Goal: Navigation & Orientation: Find specific page/section

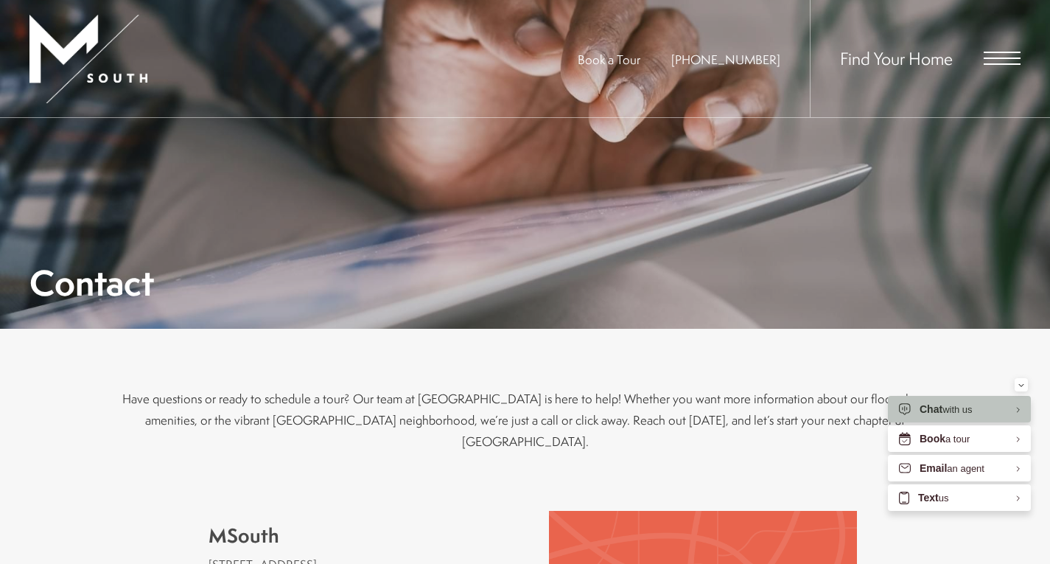
scroll to position [285, 0]
click at [996, 66] on div "Find Your Home" at bounding box center [915, 58] width 211 height 117
click at [927, 61] on span "Find Your Home" at bounding box center [896, 58] width 113 height 24
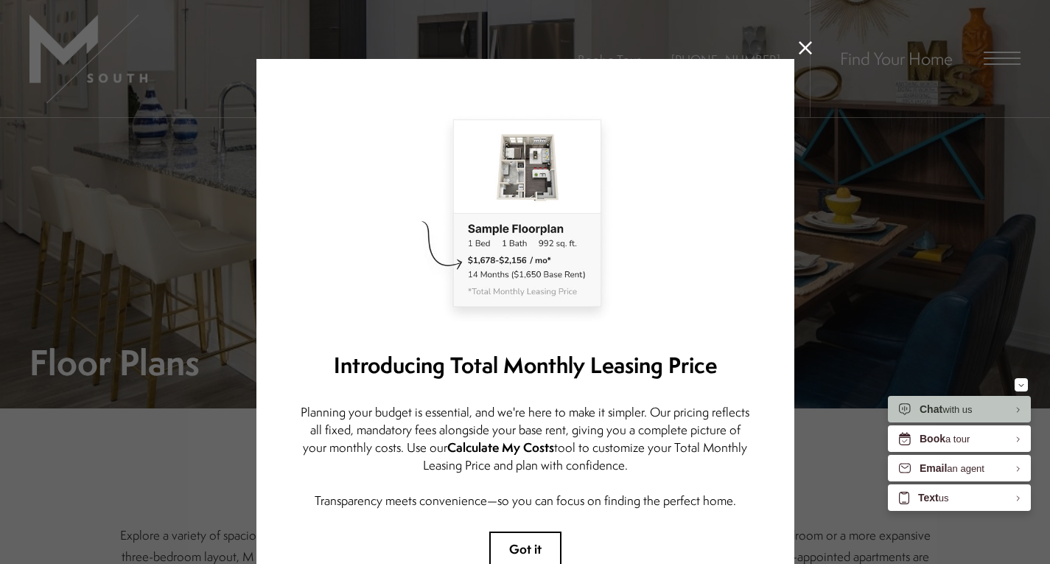
click at [803, 50] on icon at bounding box center [805, 47] width 13 height 13
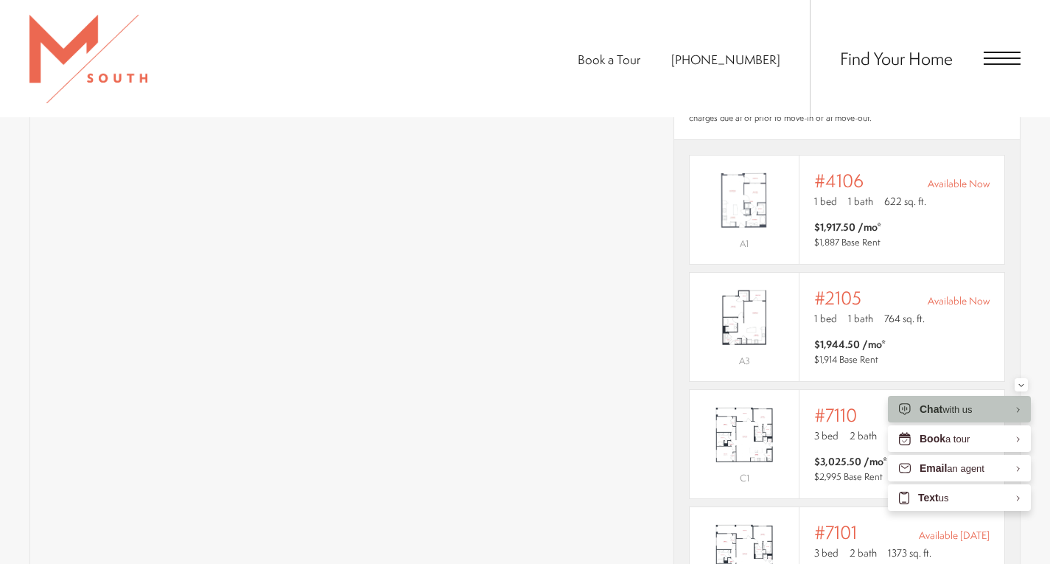
scroll to position [1043, 0]
click at [771, 318] on img "View #2105" at bounding box center [744, 316] width 109 height 69
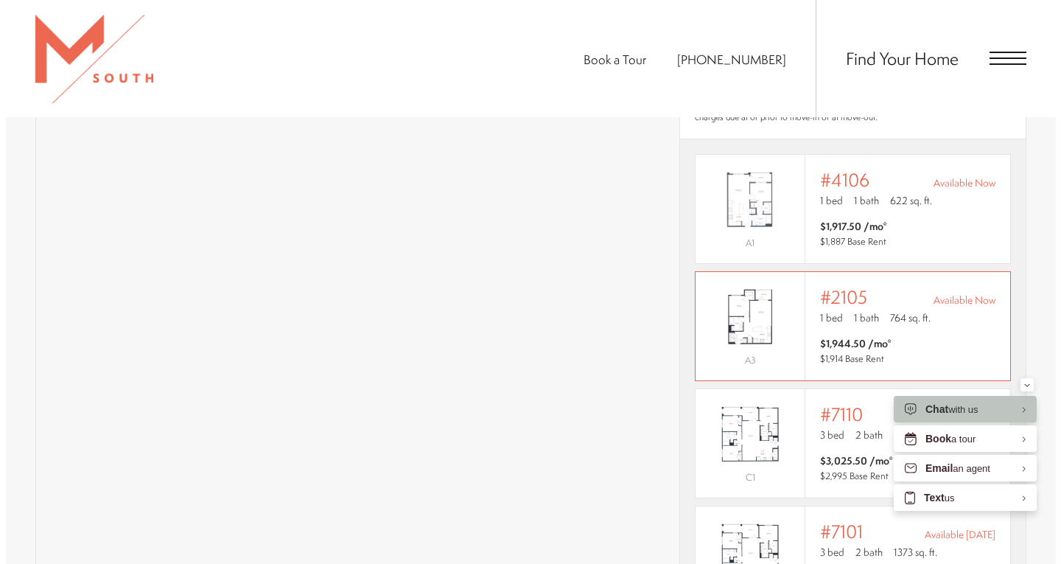
scroll to position [0, 0]
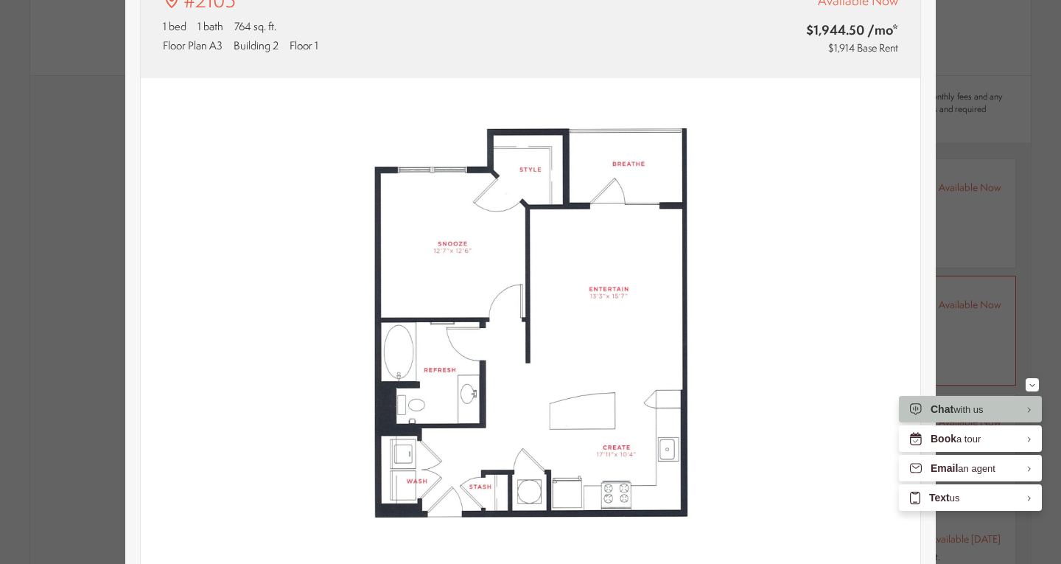
type input "**********"
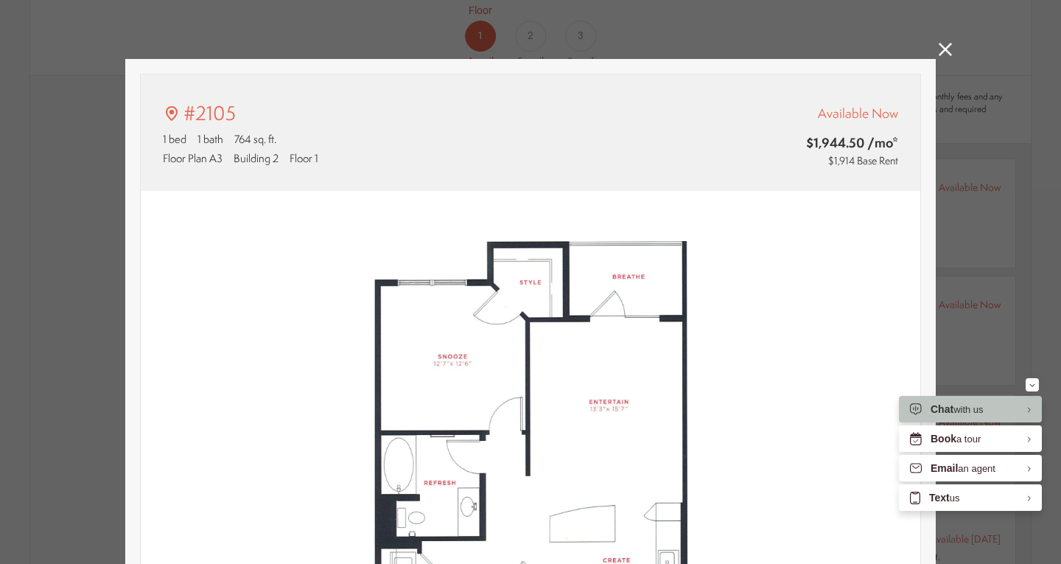
click at [940, 47] on icon at bounding box center [945, 49] width 13 height 13
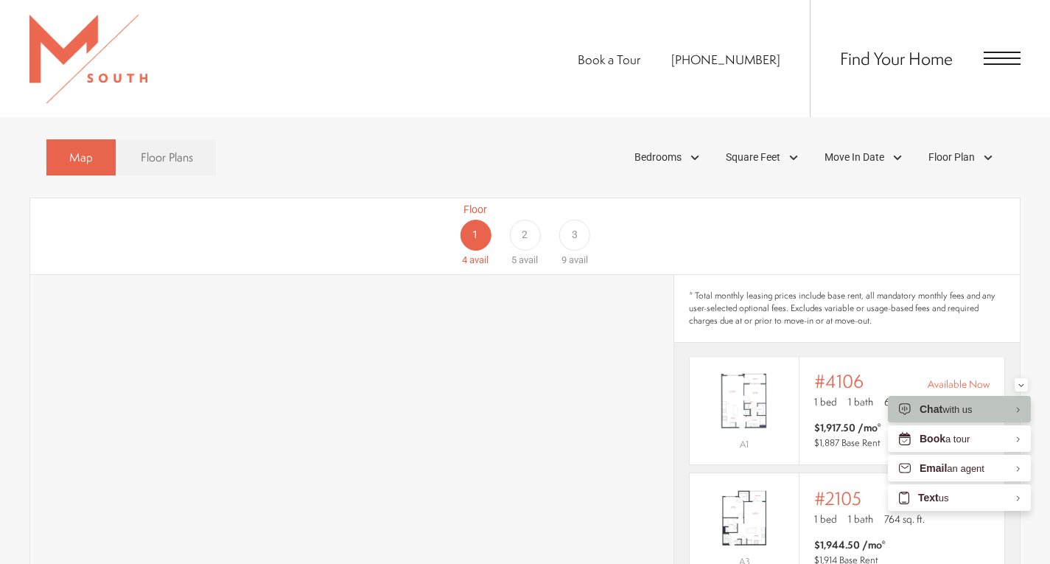
scroll to position [841, 0]
click at [975, 66] on div "Find Your Home" at bounding box center [915, 58] width 211 height 117
click at [1001, 63] on span "Open Menu" at bounding box center [1002, 58] width 37 height 13
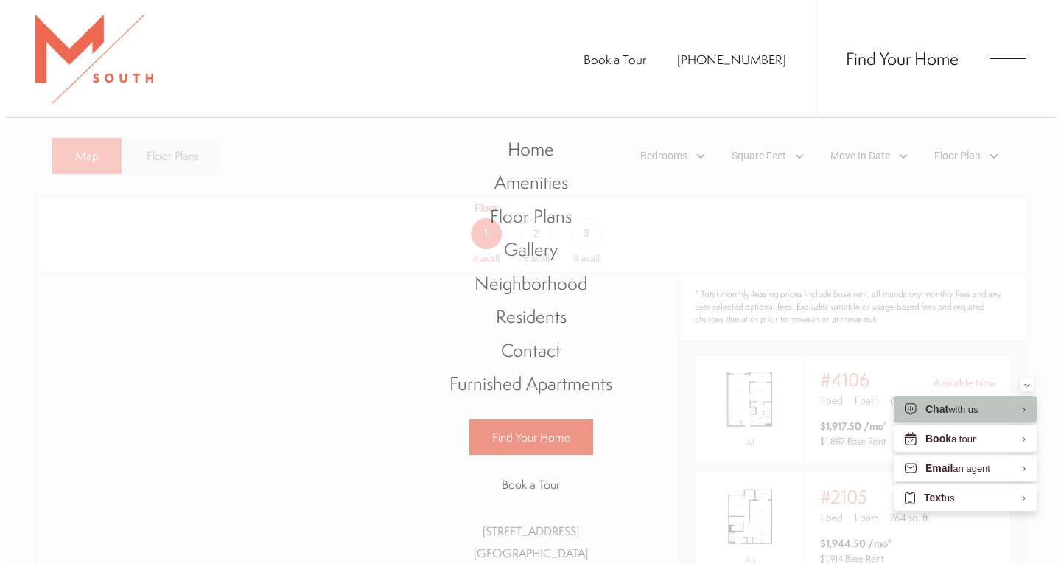
scroll to position [7, 0]
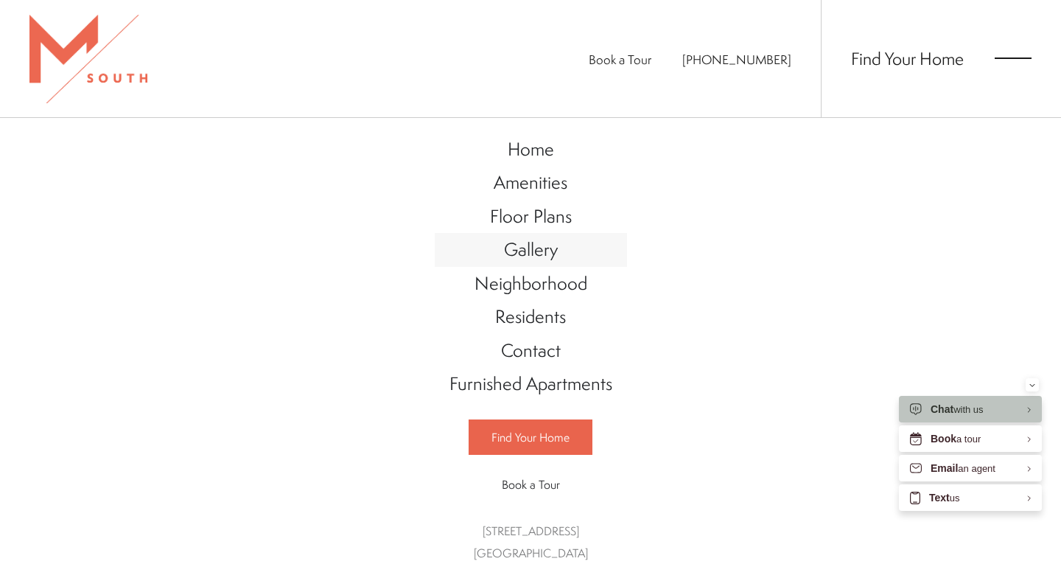
click at [520, 259] on span "Gallery" at bounding box center [531, 249] width 54 height 25
